Goal: Task Accomplishment & Management: Use online tool/utility

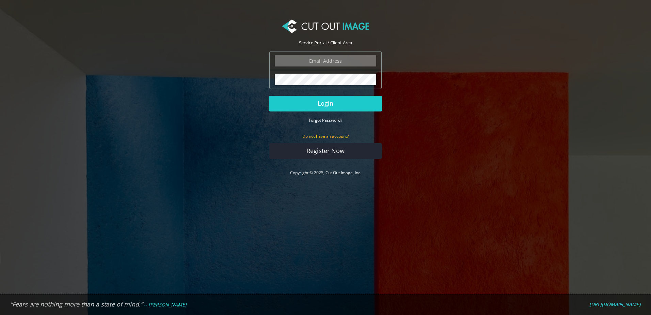
click at [328, 62] on input "email" at bounding box center [326, 61] width 102 height 12
type input "[EMAIL_ADDRESS][DOMAIN_NAME]"
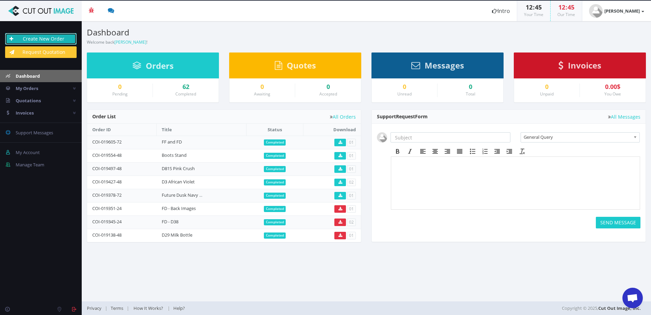
click at [42, 41] on link "Create New Order" at bounding box center [41, 39] width 72 height 12
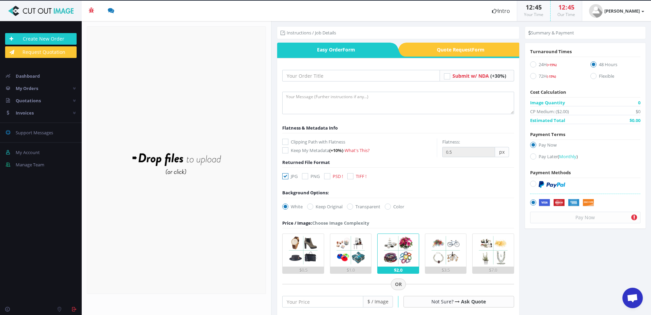
click at [195, 143] on div "Drop files here to upload" at bounding box center [177, 160] width 146 height 42
